Goal: Task Accomplishment & Management: Manage account settings

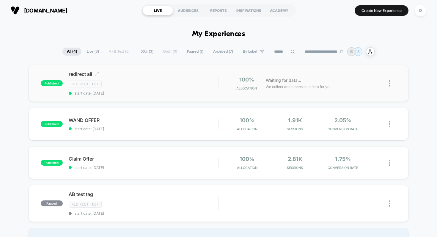
click at [201, 83] on div "Redirect Test" at bounding box center [144, 84] width 150 height 7
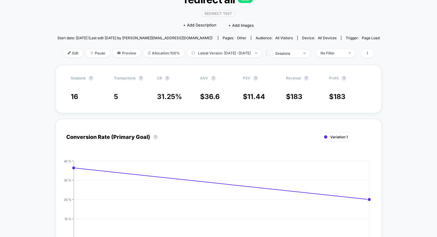
scroll to position [10, 0]
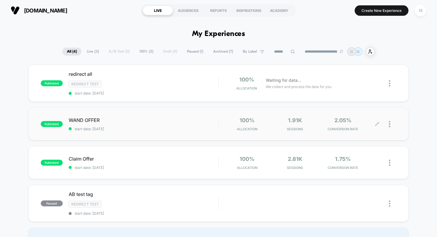
click at [387, 122] on div at bounding box center [386, 124] width 19 height 14
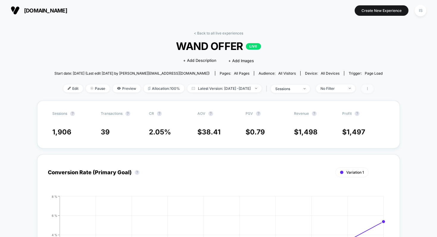
click at [369, 90] on icon at bounding box center [367, 89] width 4 height 4
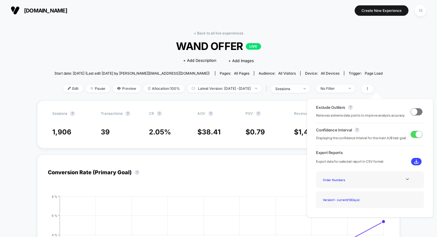
click at [311, 47] on span "WAND OFFER LIVE" at bounding box center [218, 46] width 295 height 12
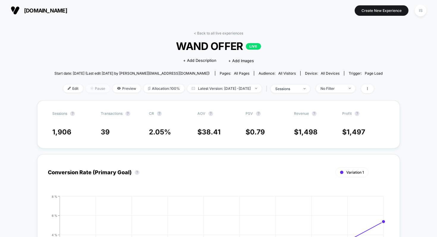
click at [87, 90] on span "Pause" at bounding box center [98, 88] width 24 height 8
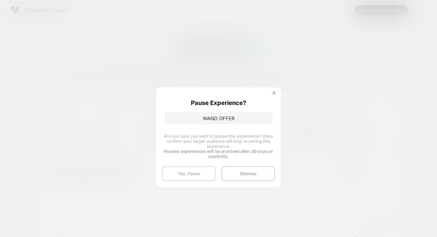
click at [182, 172] on button "Yes, Pause" at bounding box center [188, 173] width 53 height 15
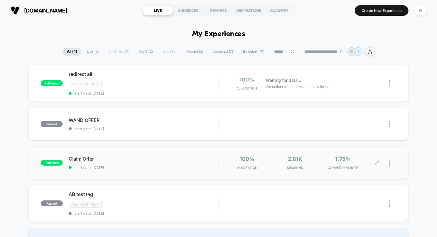
click at [377, 164] on icon at bounding box center [377, 162] width 4 height 4
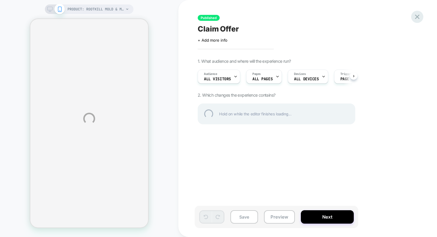
click at [414, 13] on div at bounding box center [417, 17] width 12 height 12
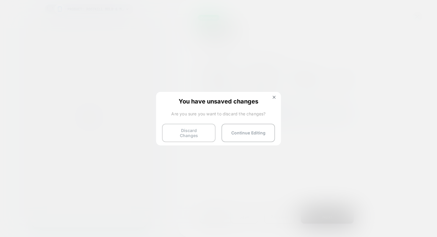
click at [198, 125] on button "Discard Changes" at bounding box center [188, 133] width 53 height 18
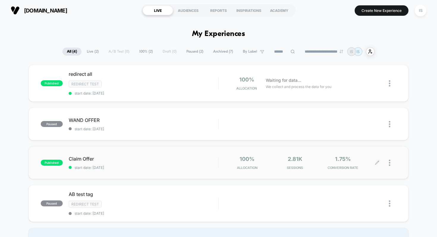
click at [387, 161] on div at bounding box center [386, 163] width 19 height 14
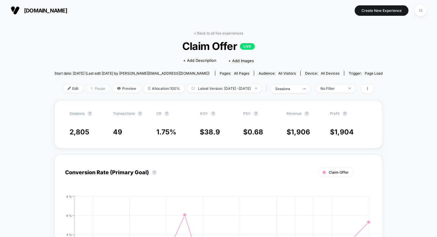
click at [92, 88] on span "Pause" at bounding box center [98, 88] width 24 height 8
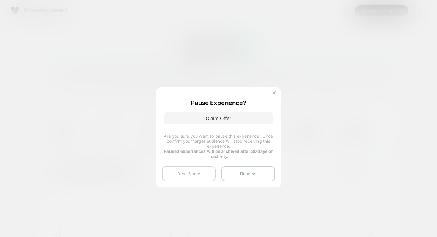
click at [189, 171] on button "Yes, Pause" at bounding box center [188, 173] width 53 height 15
